Goal: Transaction & Acquisition: Purchase product/service

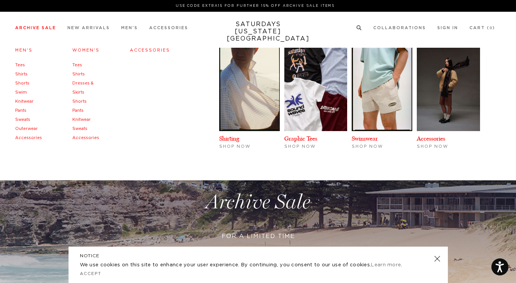
click at [19, 63] on link "Tees" at bounding box center [20, 65] width 10 height 4
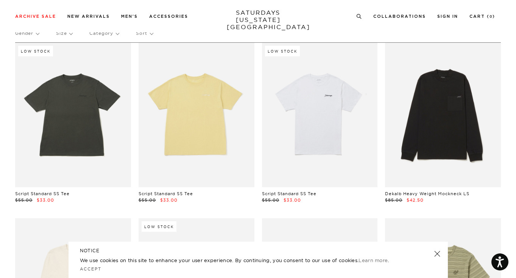
scroll to position [25, 0]
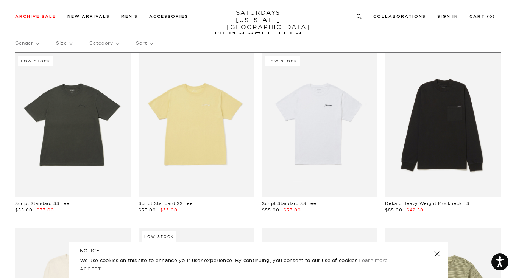
click at [68, 44] on p "Size" at bounding box center [64, 42] width 16 height 17
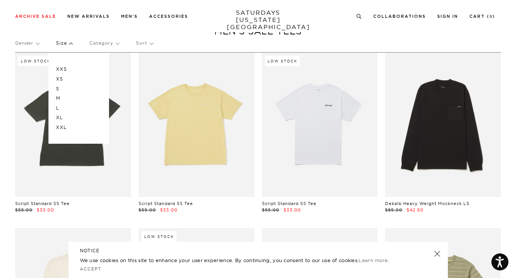
click at [58, 97] on p "M" at bounding box center [78, 99] width 45 height 10
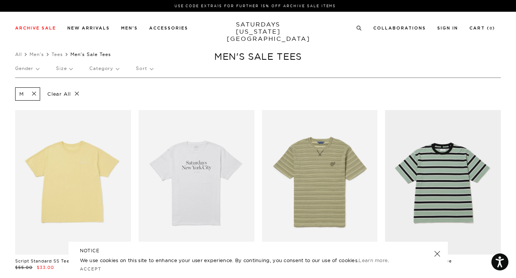
click at [37, 93] on span at bounding box center [32, 94] width 16 height 7
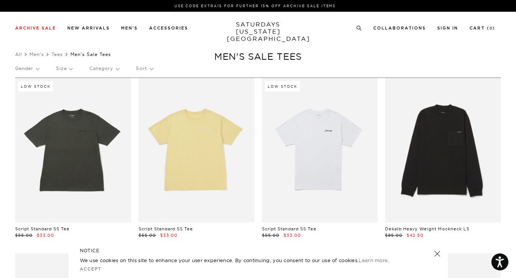
scroll to position [0, 3]
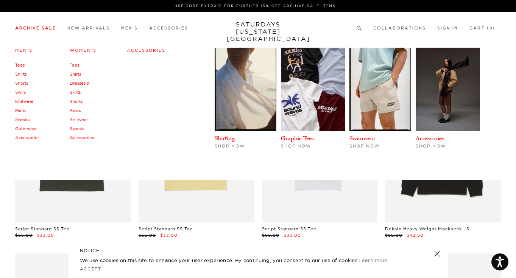
click at [22, 120] on link "Sweats" at bounding box center [22, 119] width 14 height 5
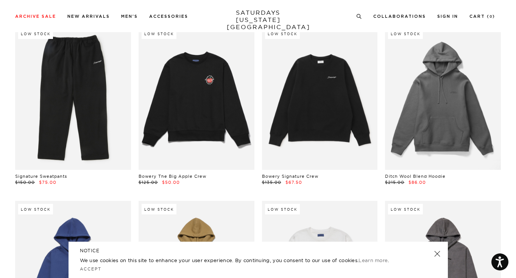
scroll to position [1465, 0]
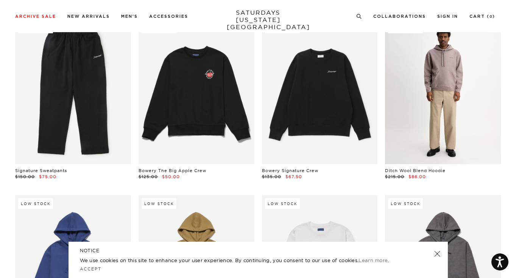
click at [442, 98] on link at bounding box center [443, 92] width 116 height 145
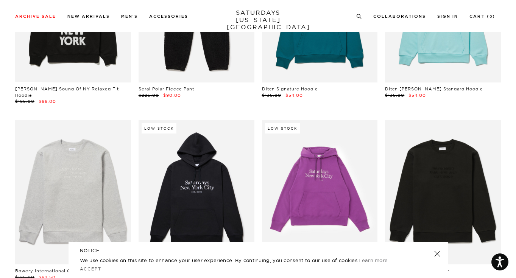
scroll to position [2514, 0]
